Goal: Information Seeking & Learning: Stay updated

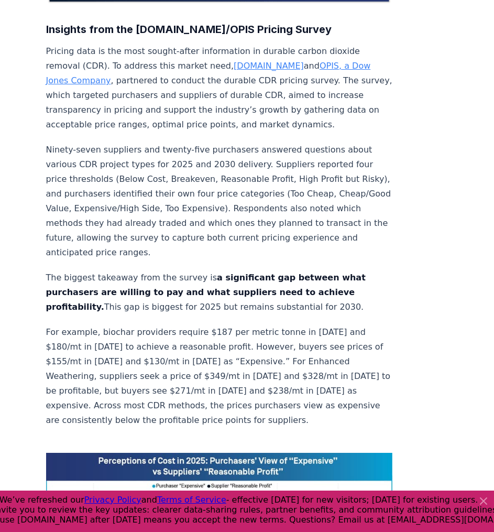
scroll to position [370, 0]
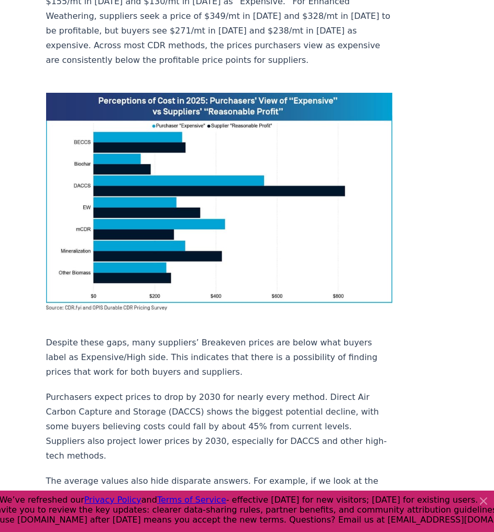
scroll to position [730, 0]
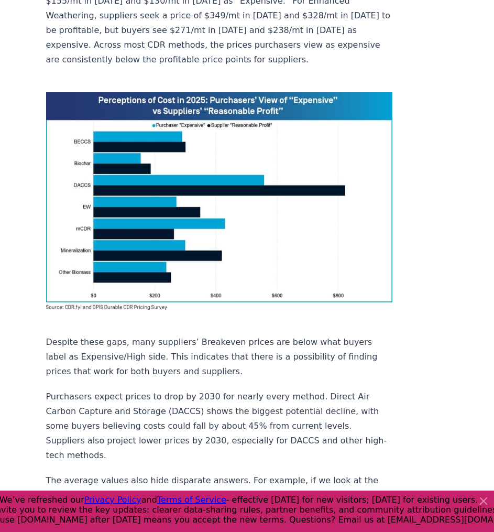
click at [342, 390] on p "Purchasers expect prices to drop by 2030 for nearly every method. Direct Air Ca…" at bounding box center [219, 426] width 347 height 73
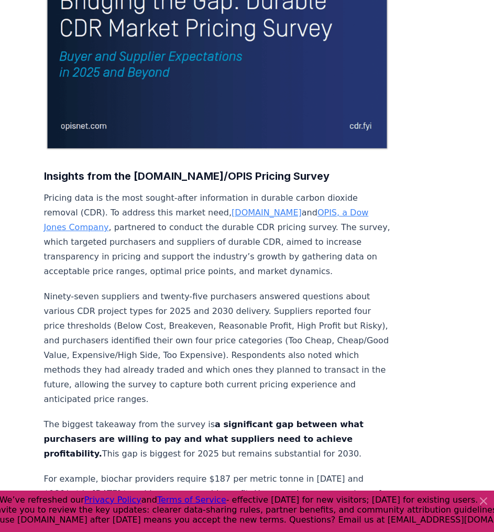
scroll to position [0, 0]
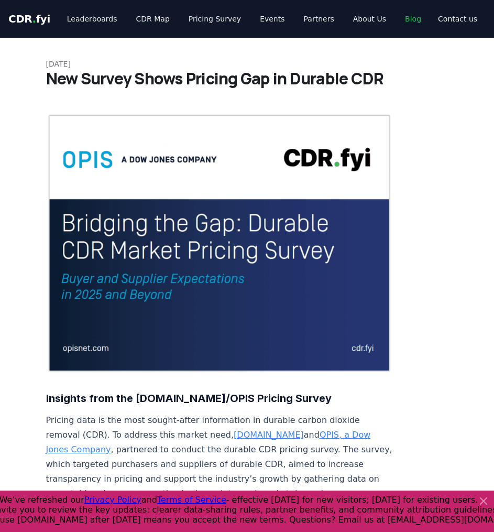
click at [401, 24] on link "Blog" at bounding box center [413, 18] width 33 height 19
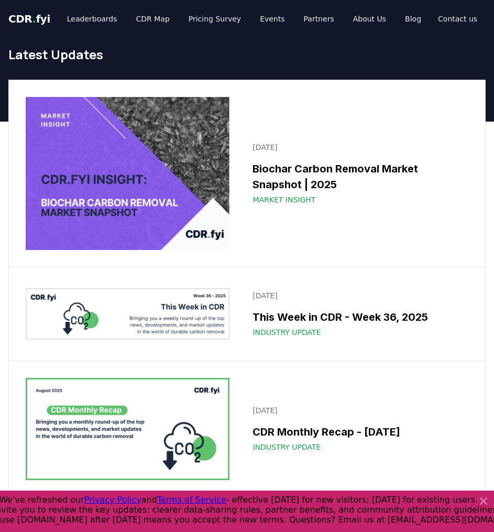
drag, startPoint x: 393, startPoint y: 22, endPoint x: 391, endPoint y: 241, distance: 219.2
click at [391, 241] on div "[DATE] Biochar Carbon Removal Market Snapshot | 2025 Market Insight" at bounding box center [247, 173] width 477 height 187
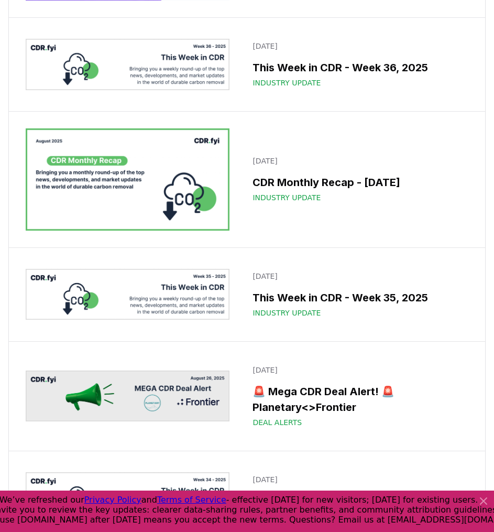
scroll to position [250, 0]
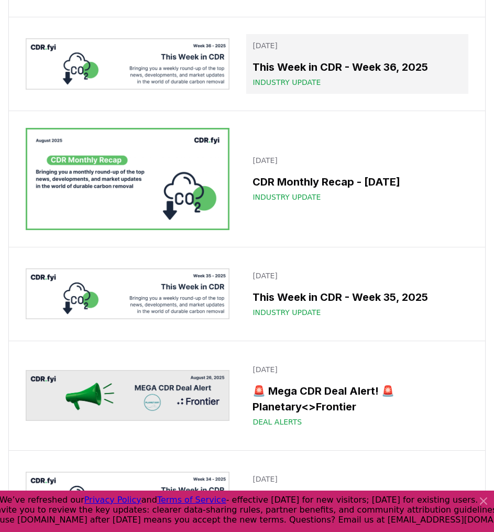
click at [380, 74] on h3 "This Week in CDR - Week 36, 2025" at bounding box center [358, 67] width 210 height 16
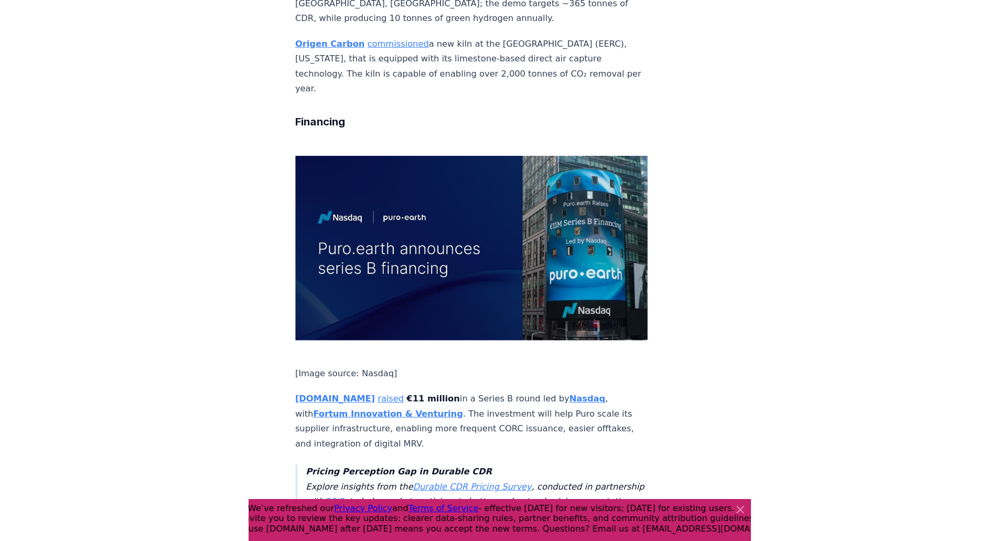
scroll to position [1776, 0]
